Goal: Task Accomplishment & Management: Use online tool/utility

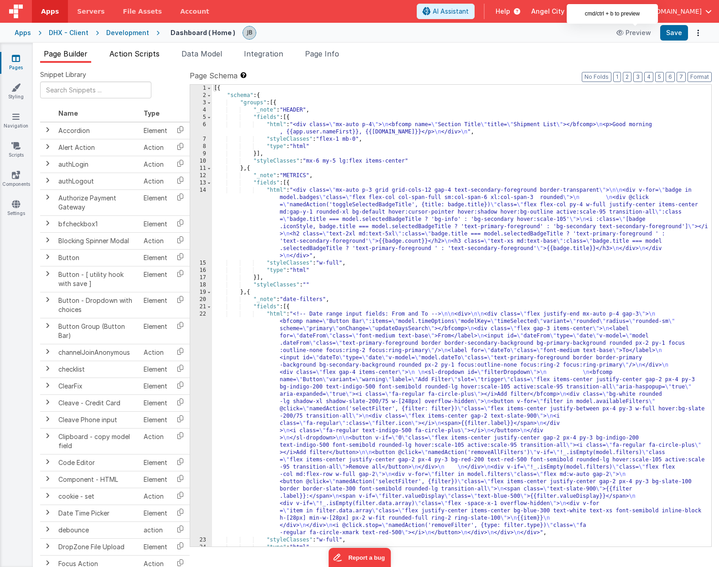
click at [149, 49] on span "Action Scripts" at bounding box center [134, 53] width 50 height 9
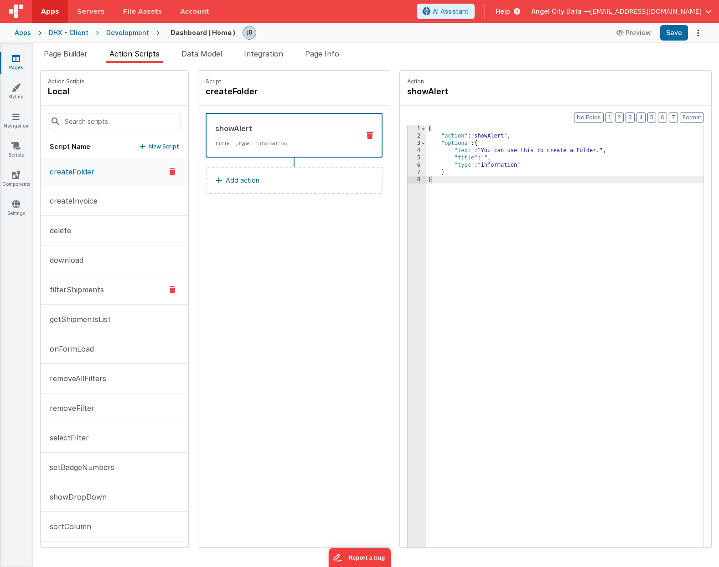
click at [92, 284] on button "filterShipments" at bounding box center [115, 290] width 148 height 30
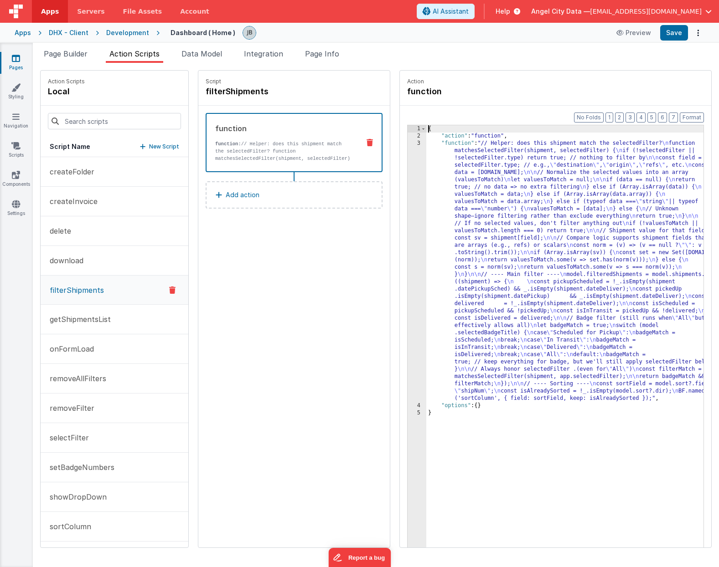
click at [407, 213] on div "3" at bounding box center [416, 271] width 19 height 262
click at [407, 212] on div "3" at bounding box center [416, 271] width 19 height 262
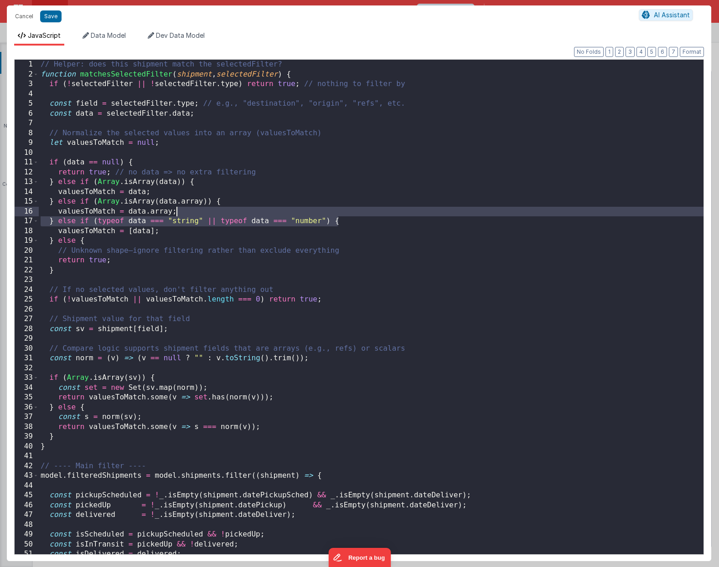
click at [392, 212] on div "// Helper: does this shipment match the selectedFilter? function matchesSelecte…" at bounding box center [371, 317] width 664 height 514
click at [136, 287] on div "// Helper: does this shipment match the selectedFilter? function matchesSelecte…" at bounding box center [371, 317] width 664 height 514
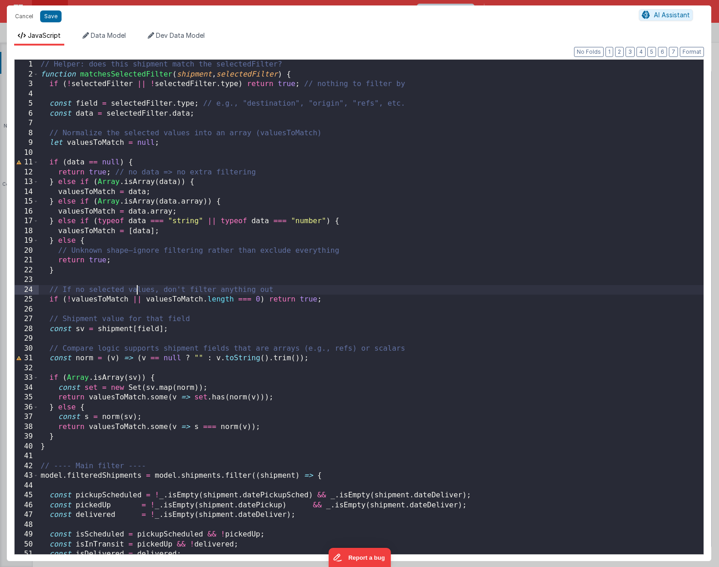
click at [112, 75] on div "// Helper: does this shipment match the selectedFilter? function matchesSelecte…" at bounding box center [371, 317] width 664 height 514
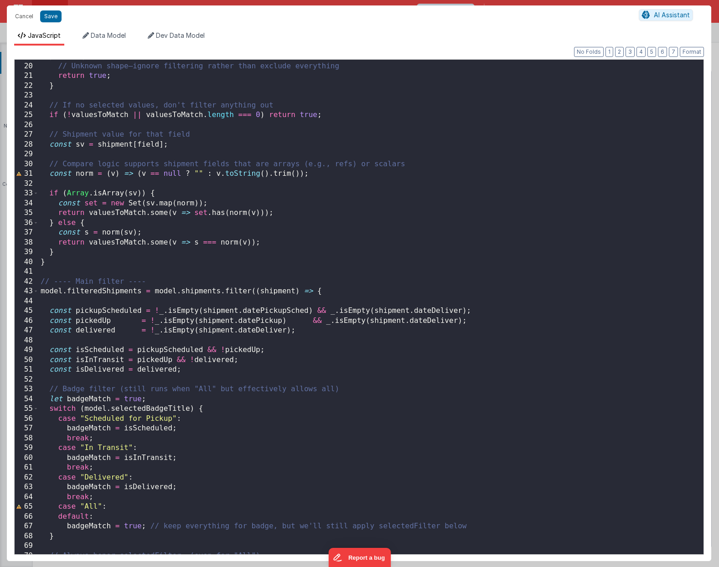
scroll to position [279, 0]
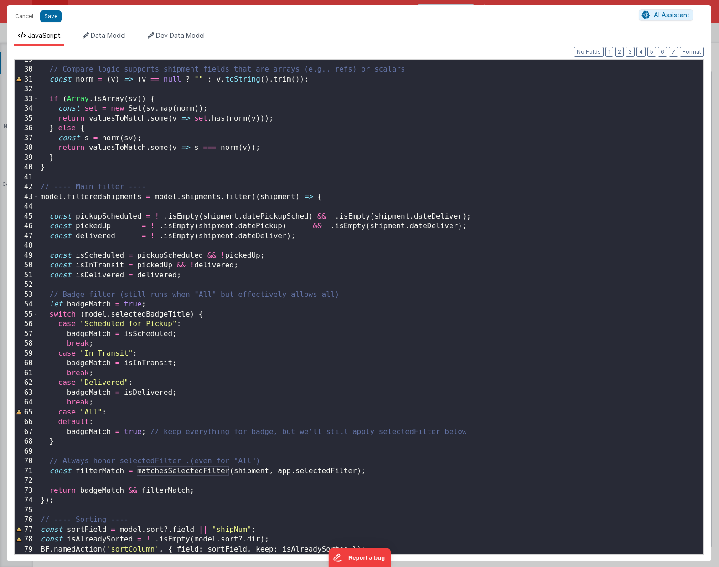
click at [149, 486] on div "// Compare logic supports shipment fields that are arrays (e.g., refs) or scala…" at bounding box center [371, 312] width 664 height 514
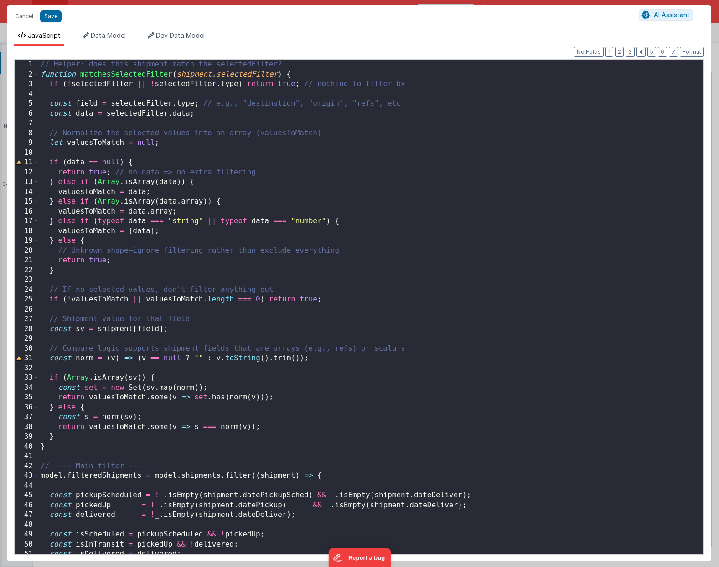
scroll to position [0, 0]
click at [136, 193] on div "// Helper: does this shipment match the selectedFilter? function matchesSelecte…" at bounding box center [371, 317] width 664 height 514
click at [93, 193] on div "// Helper: does this shipment match the selectedFilter? function matchesSelecte…" at bounding box center [371, 317] width 664 height 514
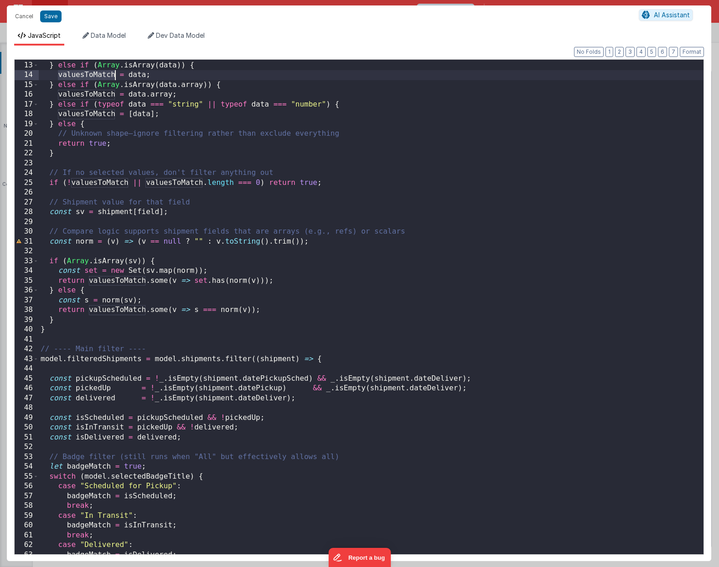
scroll to position [117, 0]
click at [55, 14] on button "Save" at bounding box center [50, 16] width 21 height 12
